Goal: Information Seeking & Learning: Check status

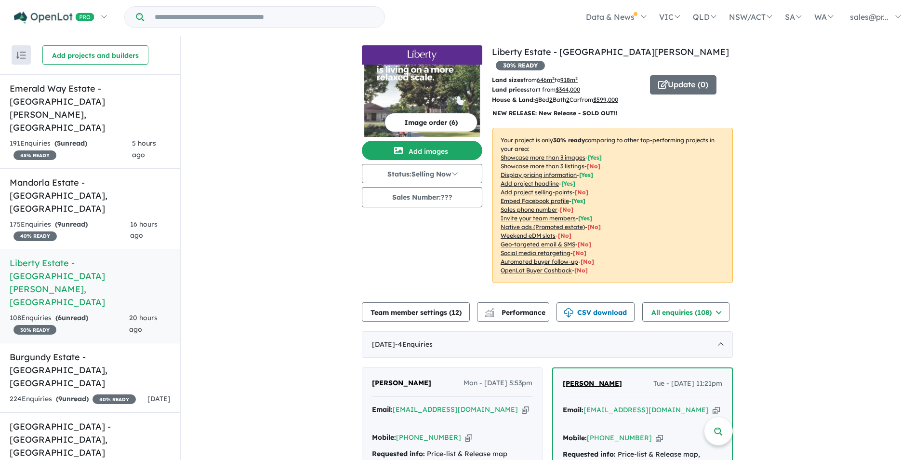
scroll to position [530, 0]
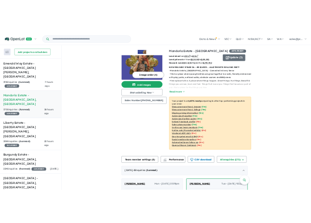
scroll to position [241, 0]
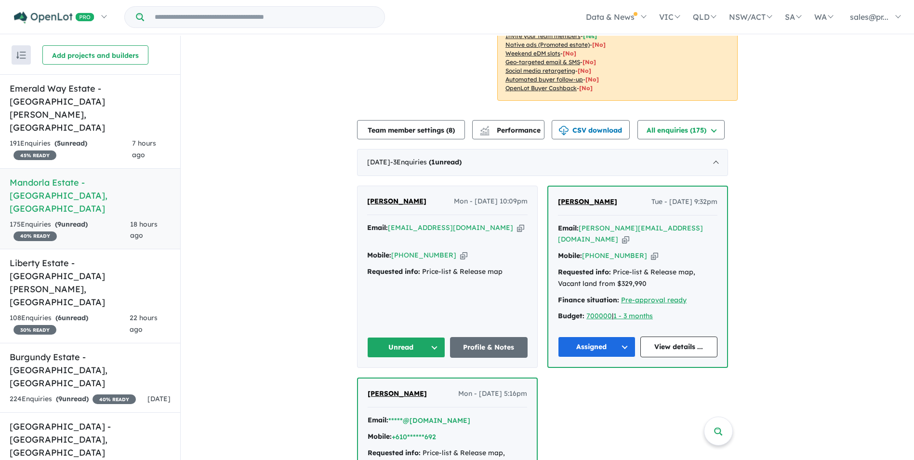
click at [434, 337] on button "Unread" at bounding box center [406, 347] width 78 height 21
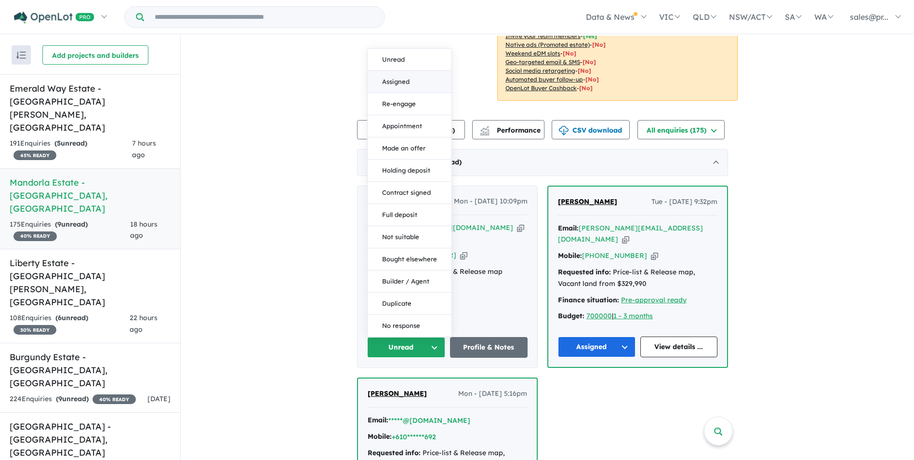
click at [412, 71] on button "Assigned" at bounding box center [410, 82] width 84 height 22
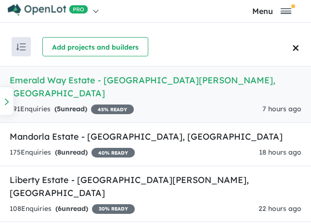
click at [177, 84] on h5 "[GEOGRAPHIC_DATA] - [GEOGRAPHIC_DATA][PERSON_NAME][GEOGRAPHIC_DATA]" at bounding box center [156, 87] width 292 height 26
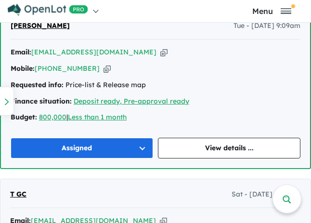
scroll to position [578, 0]
